Goal: Task Accomplishment & Management: Complete application form

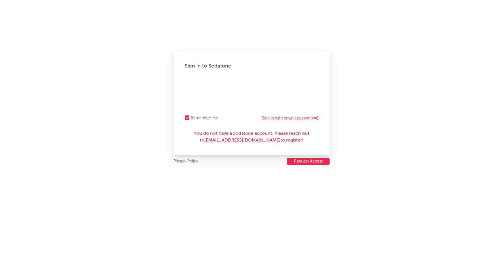
click at [301, 116] on link "Sign in with email / password" at bounding box center [290, 118] width 56 height 7
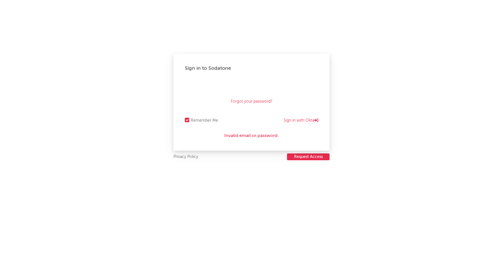
click at [305, 156] on button "Request Access" at bounding box center [308, 156] width 43 height 7
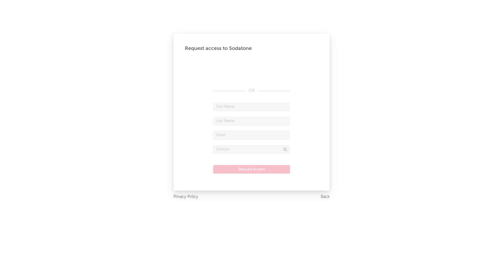
click at [231, 108] on input "text" at bounding box center [251, 107] width 77 height 9
type input "[PERSON_NAME]"
click at [237, 123] on input "text" at bounding box center [251, 121] width 77 height 9
type input "[PERSON_NAME]"
click at [238, 138] on input "text" at bounding box center [251, 135] width 77 height 9
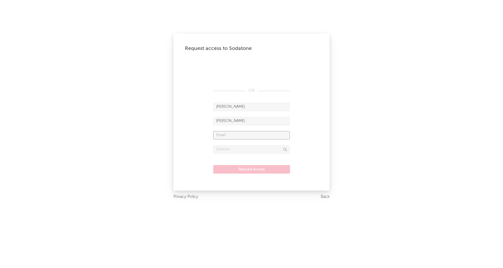
type input "m"
paste input "[PERSON_NAME][EMAIL_ADDRESS][PERSON_NAME][DOMAIN_NAME]"
type input "[PERSON_NAME][EMAIL_ADDRESS][PERSON_NAME][DOMAIN_NAME]"
click at [241, 151] on input "text" at bounding box center [251, 149] width 77 height 9
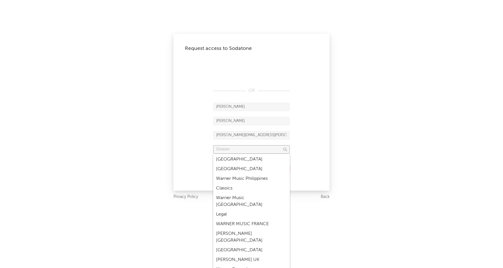
scroll to position [424, 0]
click at [243, 264] on div "Warner Records" at bounding box center [251, 269] width 77 height 10
type input "Warner Records"
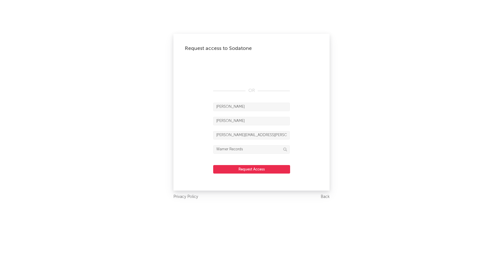
click at [256, 166] on button "Request Access" at bounding box center [251, 169] width 77 height 9
